Goal: Information Seeking & Learning: Find specific fact

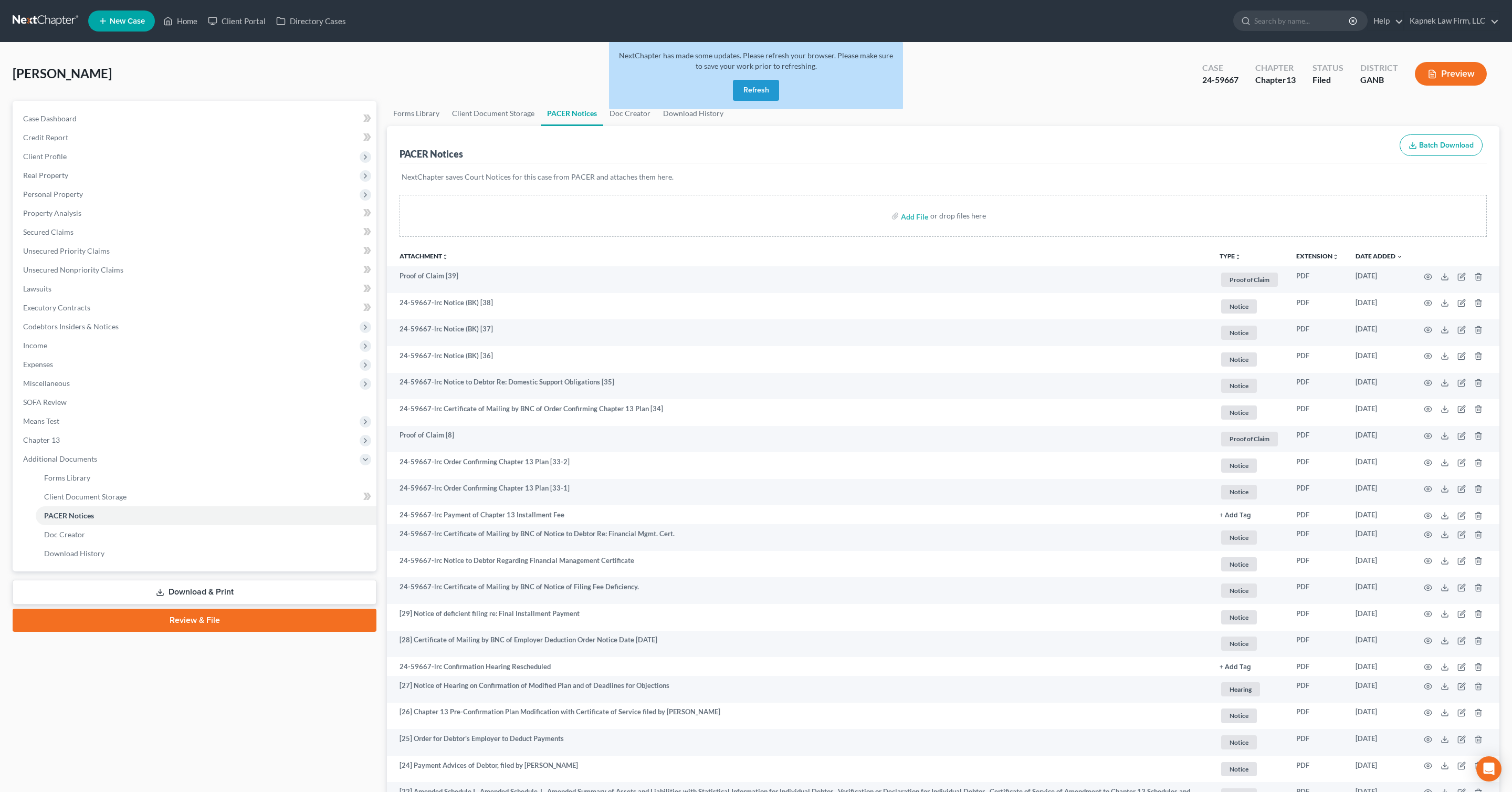
click at [52, 13] on link at bounding box center [46, 21] width 67 height 19
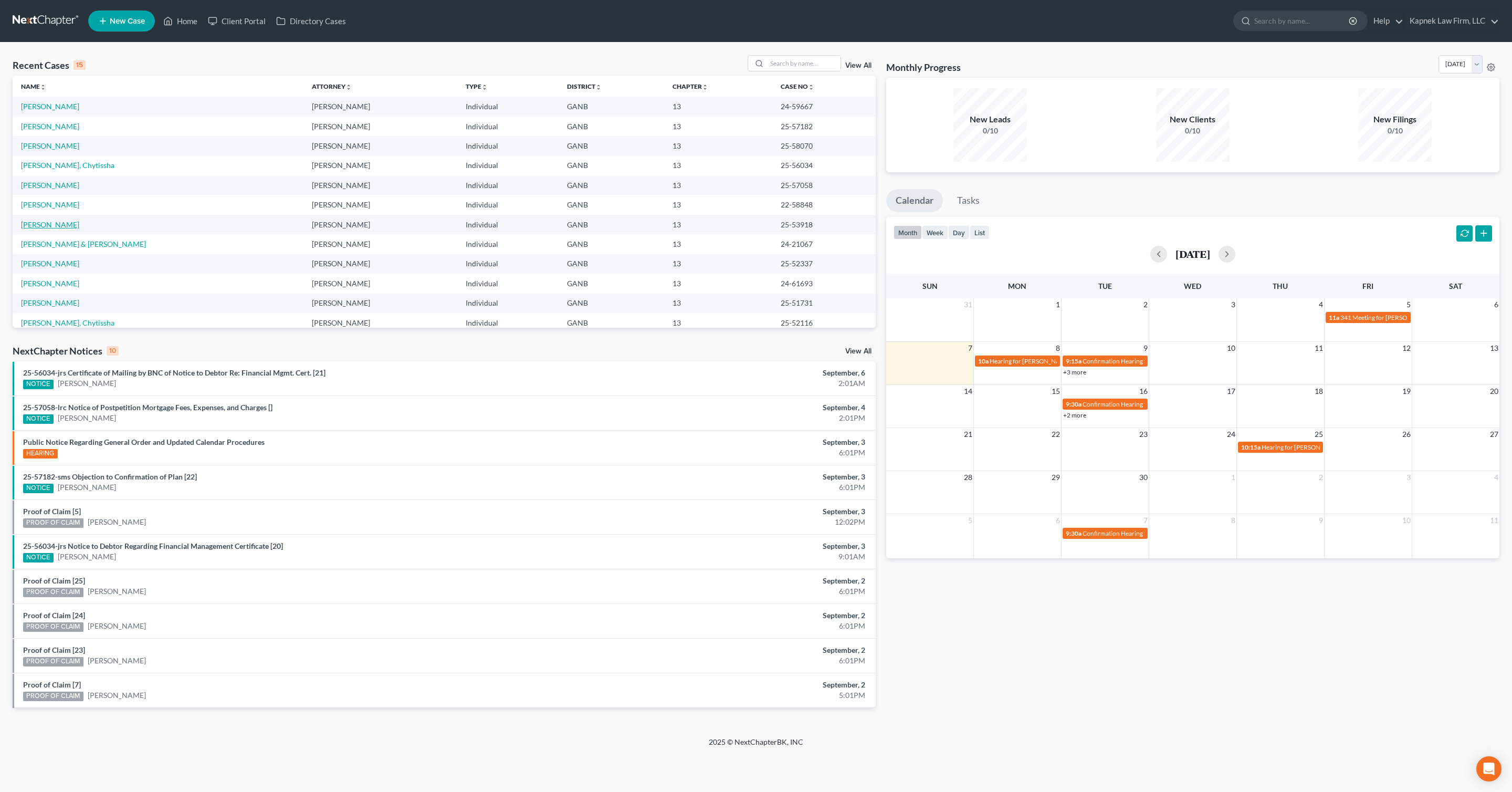
click at [73, 223] on link "Hodo-Williams, Mary" at bounding box center [50, 224] width 58 height 9
click at [52, 294] on td "Hodo, Ashley" at bounding box center [158, 290] width 291 height 19
click at [52, 291] on link "Hodo, Ashley" at bounding box center [50, 289] width 58 height 9
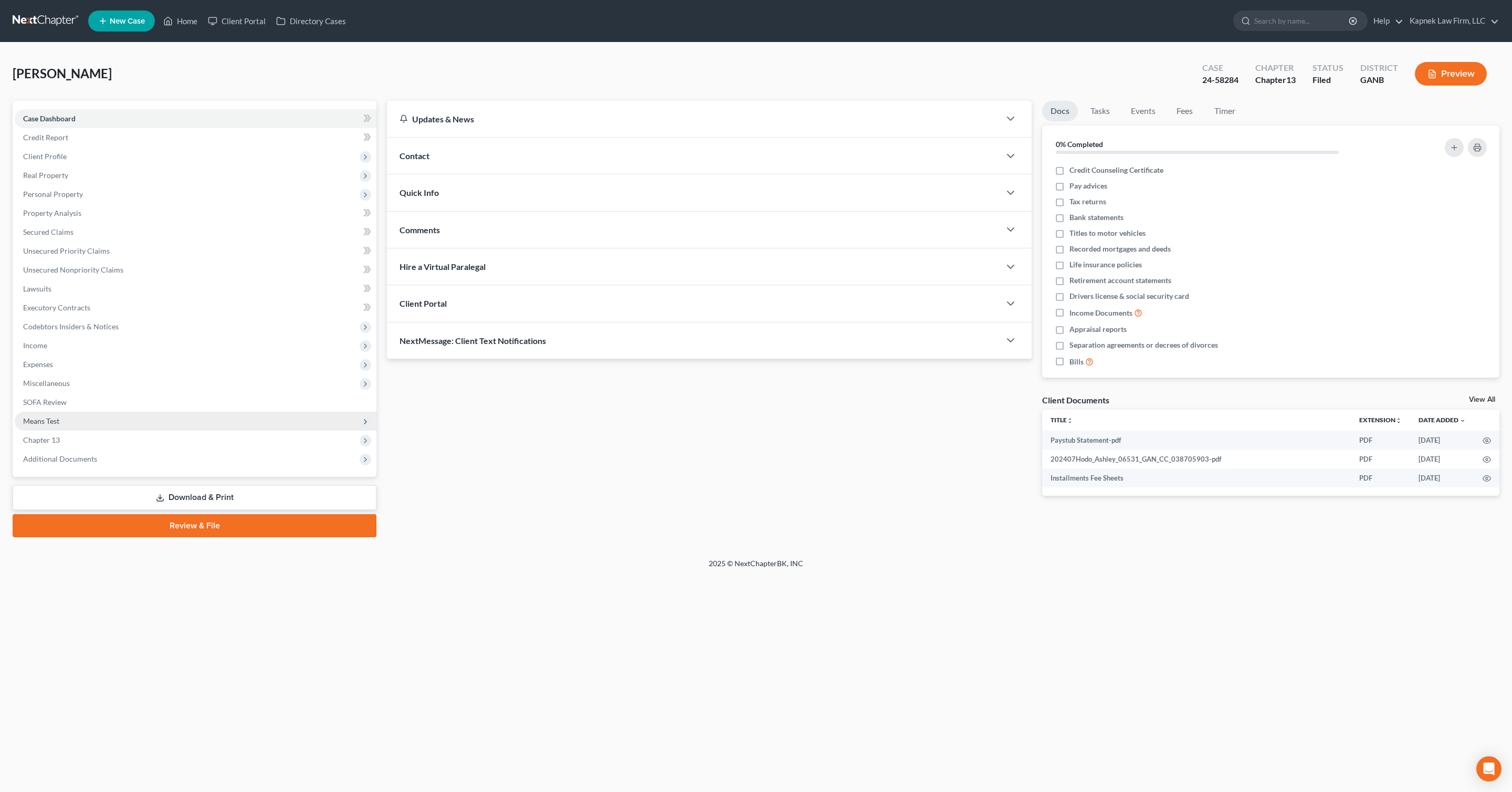
click at [130, 422] on span "Means Test" at bounding box center [195, 421] width 362 height 19
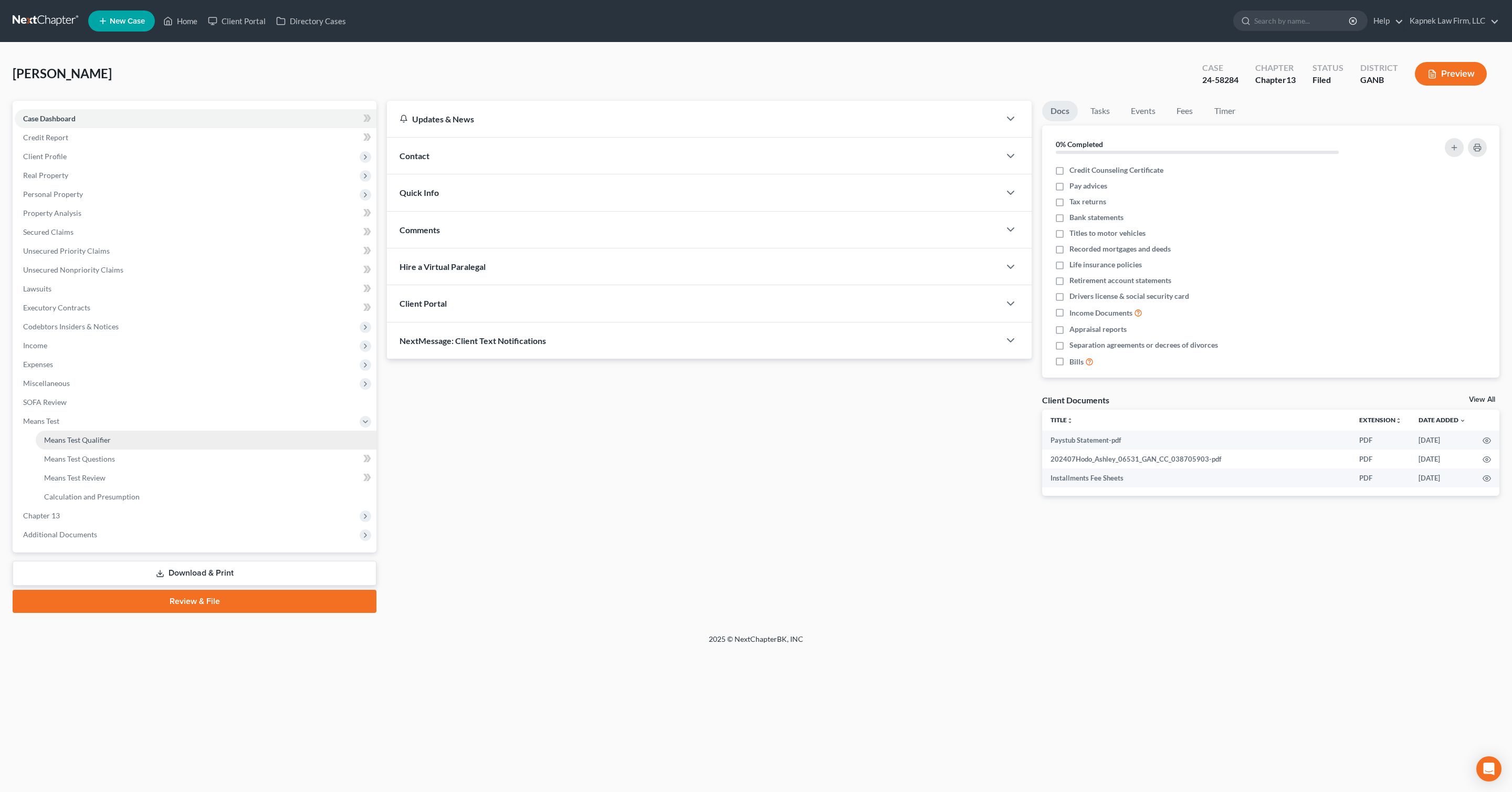
click at [136, 437] on link "Means Test Qualifier" at bounding box center [206, 440] width 340 height 19
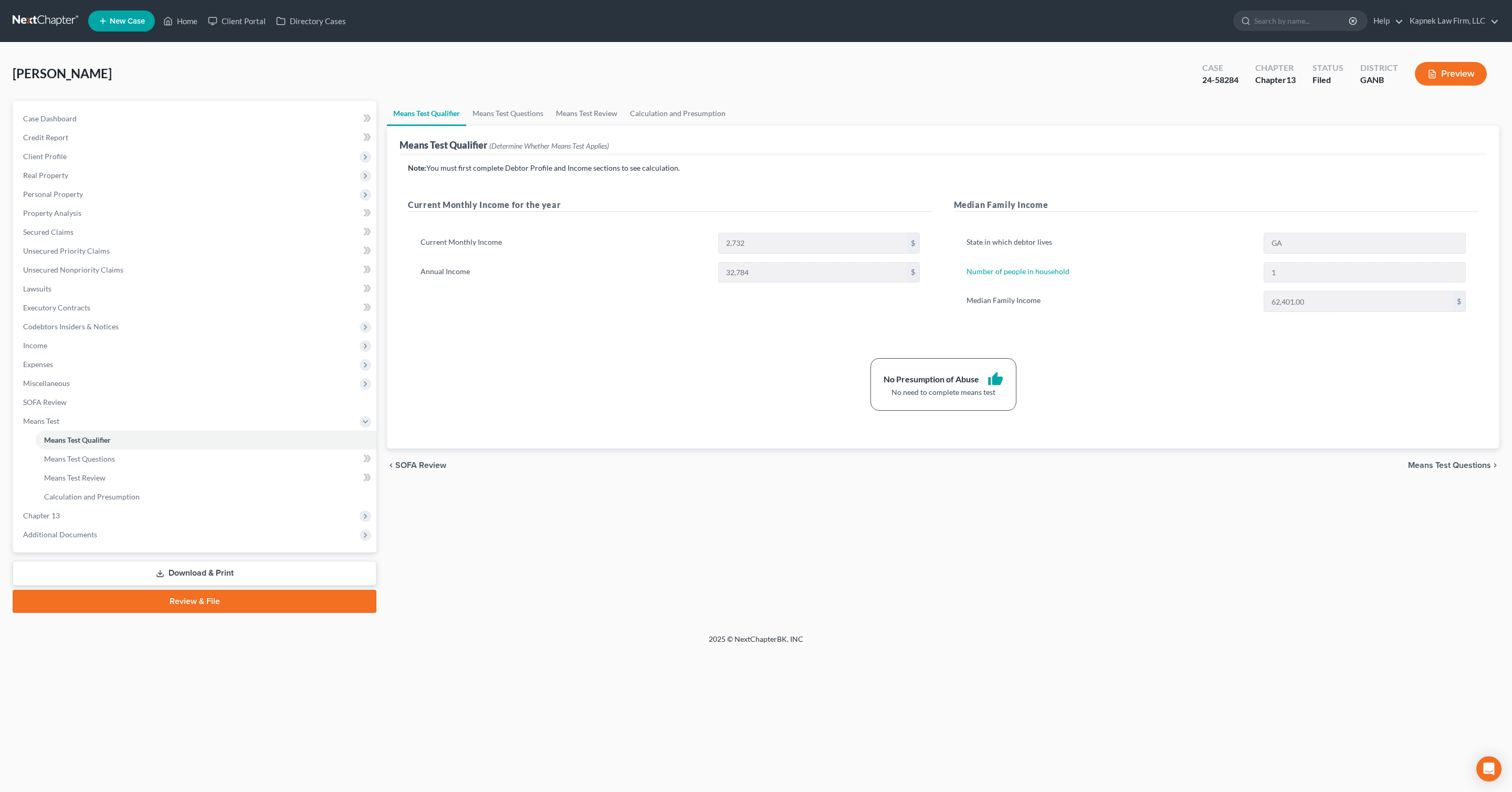
click at [1214, 82] on div "24-58284" at bounding box center [1220, 80] width 36 height 12
copy div "58284"
click at [116, 539] on span "Additional Documents" at bounding box center [195, 534] width 362 height 19
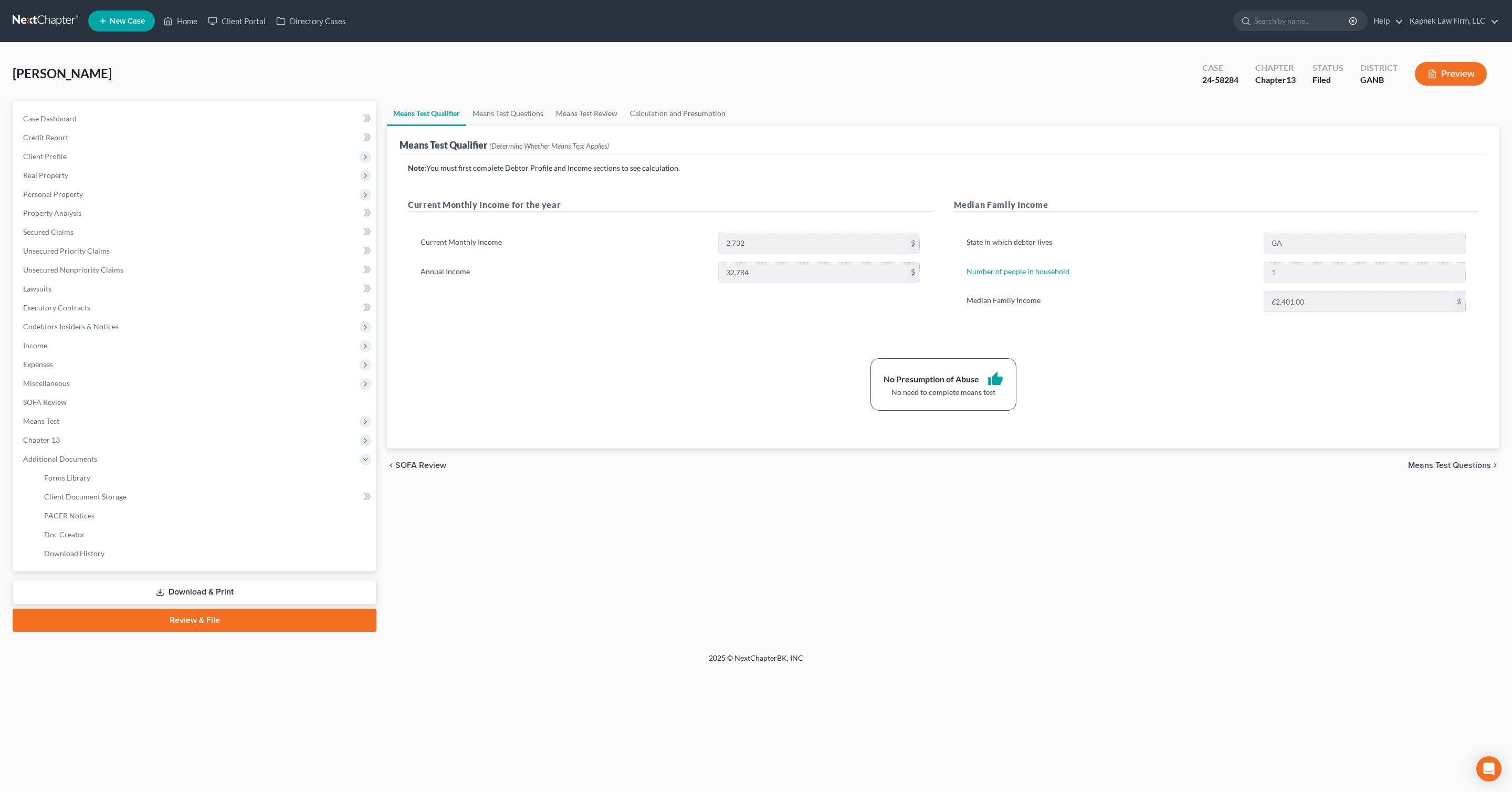
click at [45, 21] on link at bounding box center [46, 21] width 67 height 19
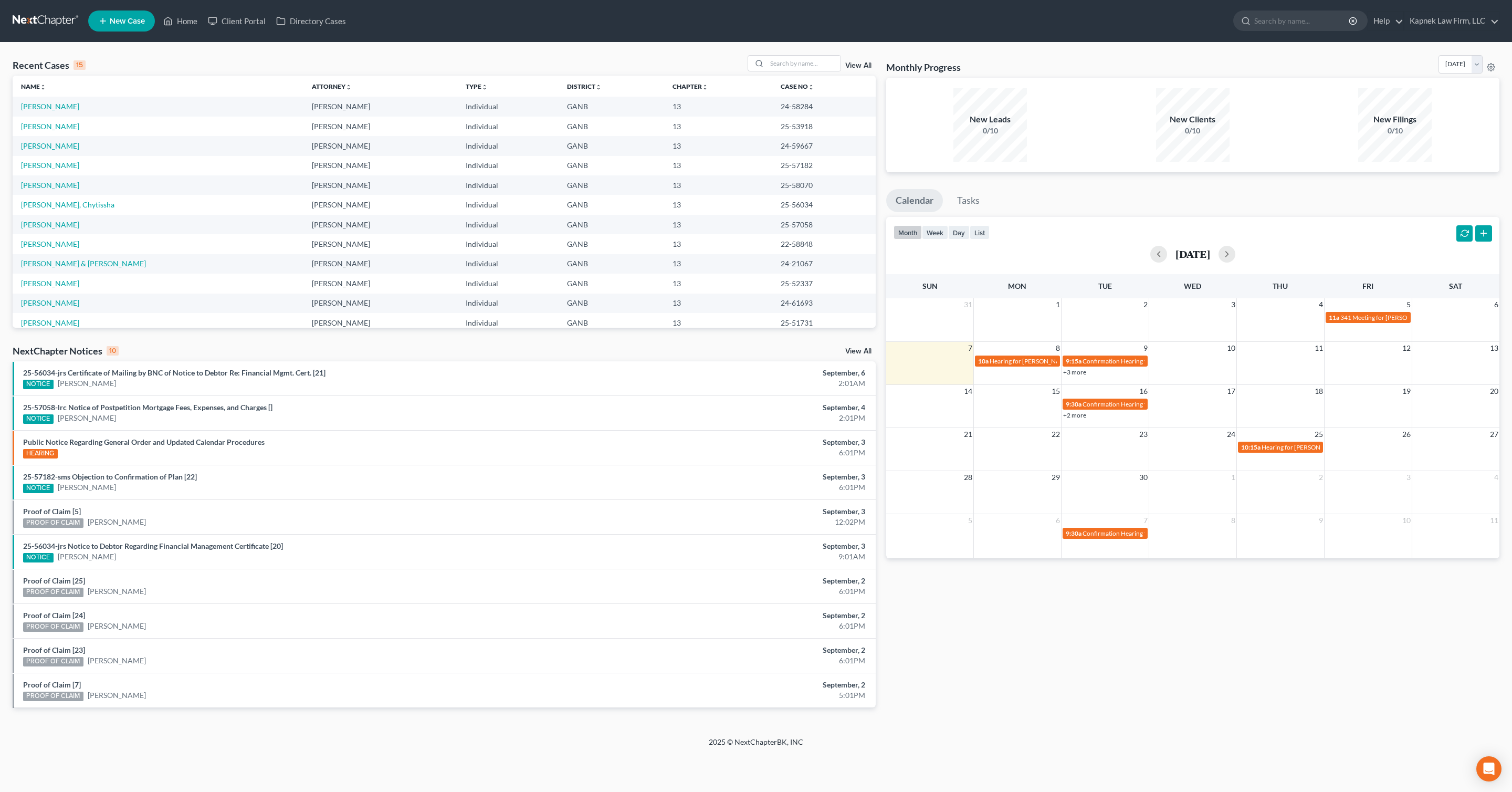
click at [1072, 368] on link "+3 more" at bounding box center [1074, 372] width 23 height 8
click at [935, 366] on td at bounding box center [930, 366] width 87 height 22
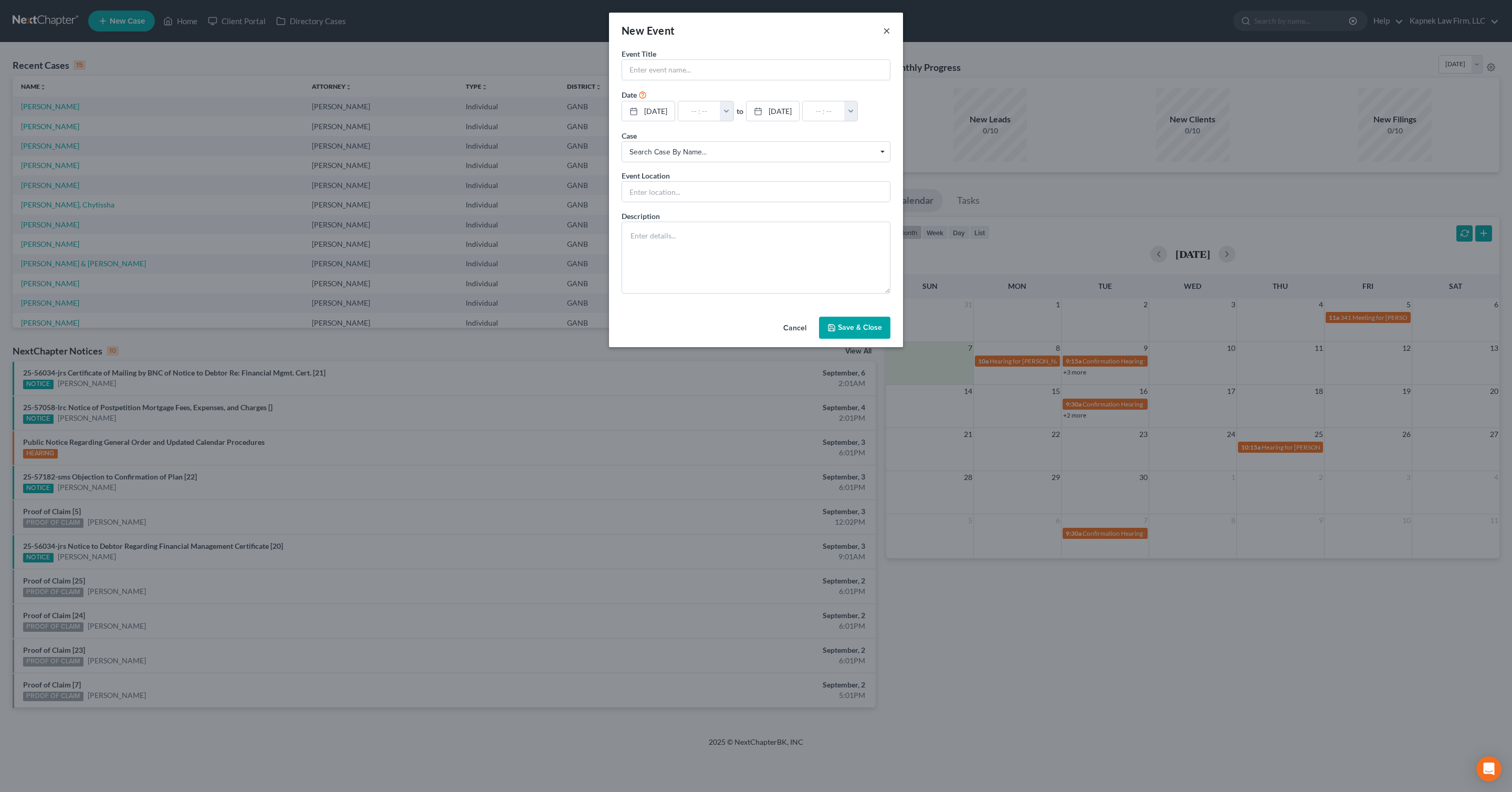
click at [885, 33] on button "×" at bounding box center [886, 30] width 8 height 12
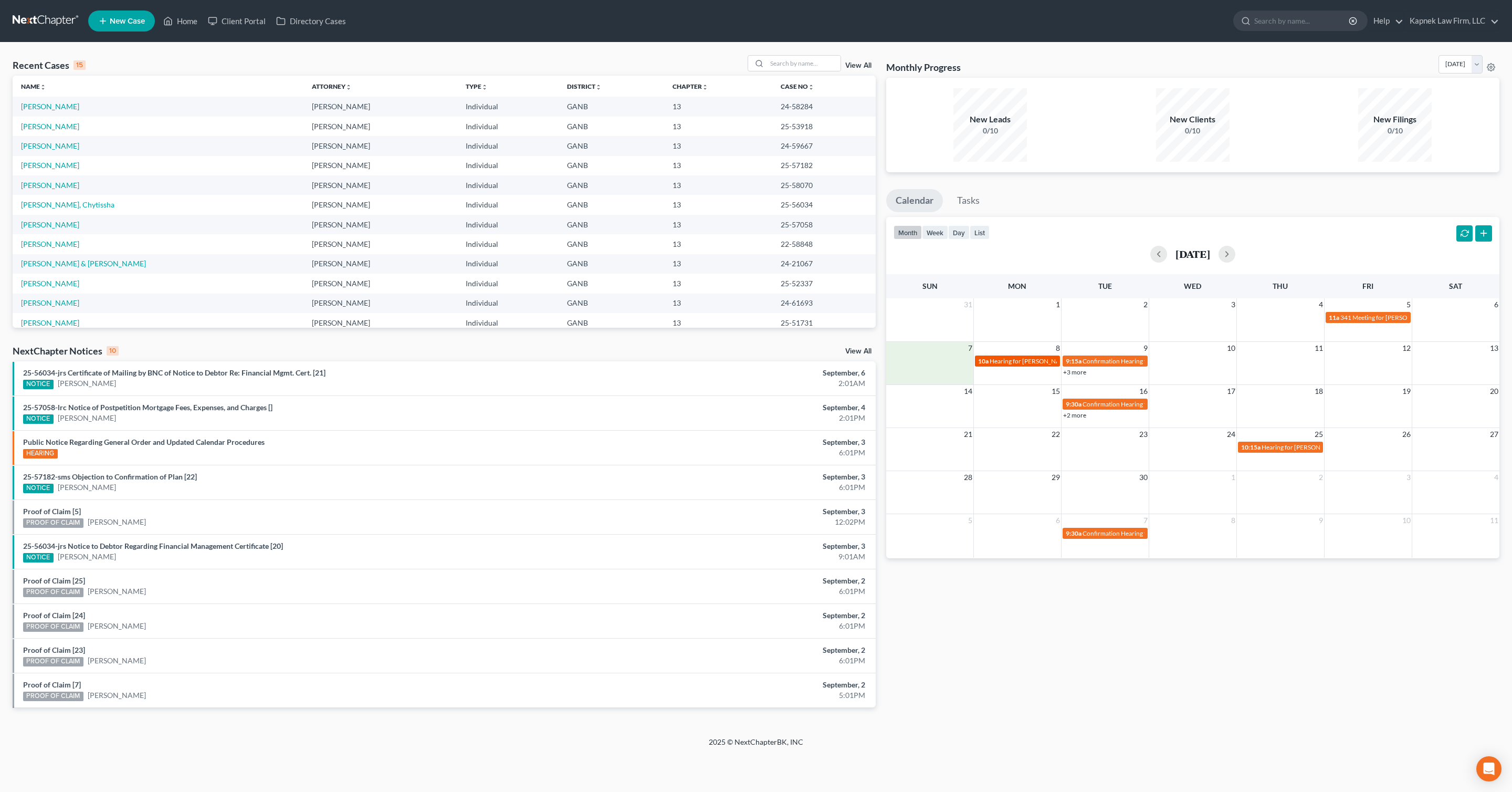
click at [1013, 361] on span "Hearing for [PERSON_NAME]" at bounding box center [1031, 360] width 82 height 8
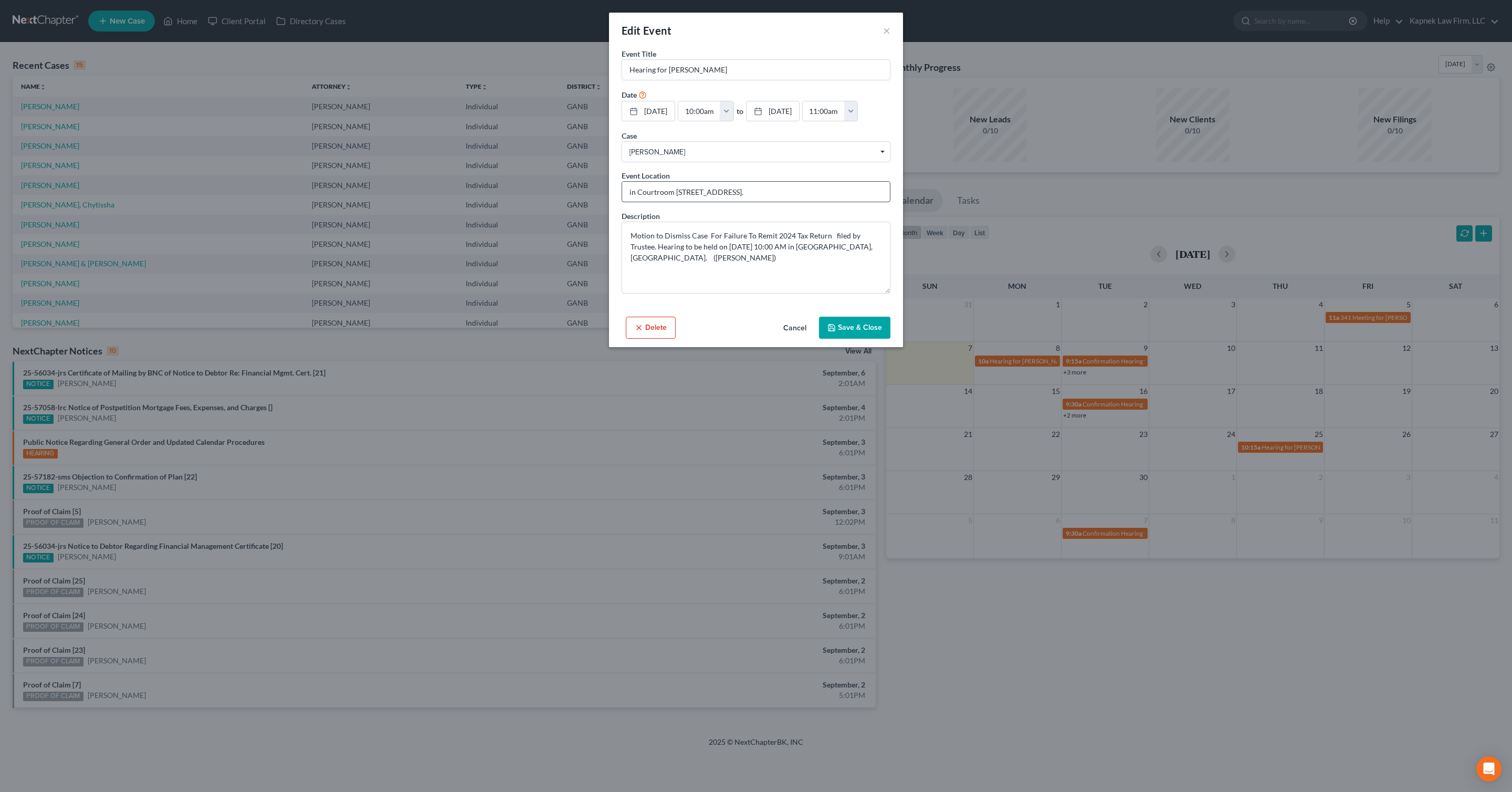
click at [680, 192] on input "in Courtroom 1203, Atlanta." at bounding box center [756, 191] width 268 height 20
